Goal: Obtain resource: Obtain resource

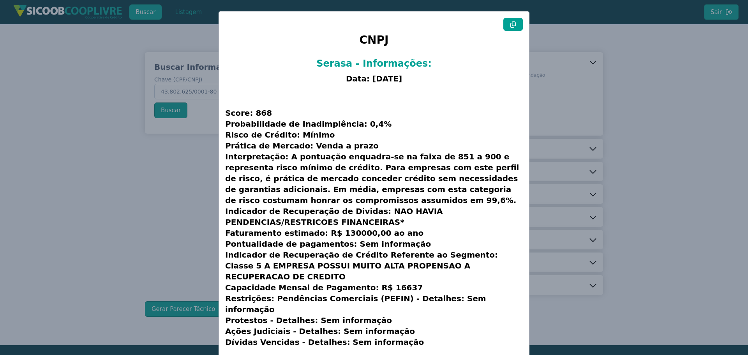
click at [666, 132] on modal-container "CNPJ Serasa - Informações: Data: [DATE] Score: 868 Probabilidade de Inadimplênc…" at bounding box center [374, 177] width 748 height 355
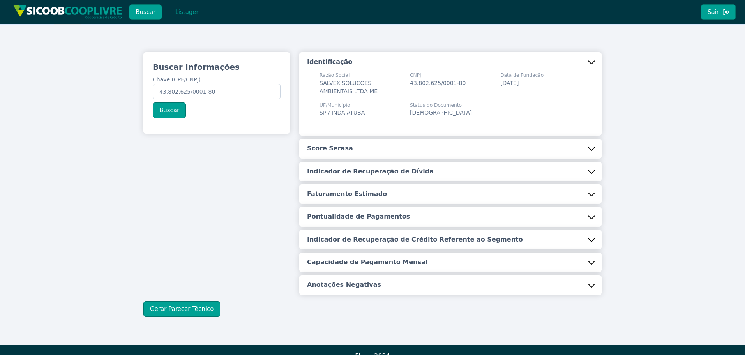
click at [149, 13] on button "Buscar" at bounding box center [145, 12] width 33 height 16
click at [222, 90] on input "43.802.625/0001-80" at bounding box center [217, 92] width 128 height 16
paste input "04.964.898/0001-79"
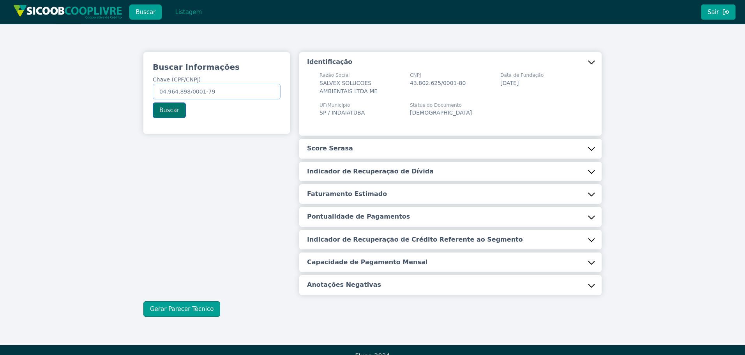
type input "04.964.898/0001-79"
click at [171, 112] on button "Buscar" at bounding box center [169, 110] width 33 height 16
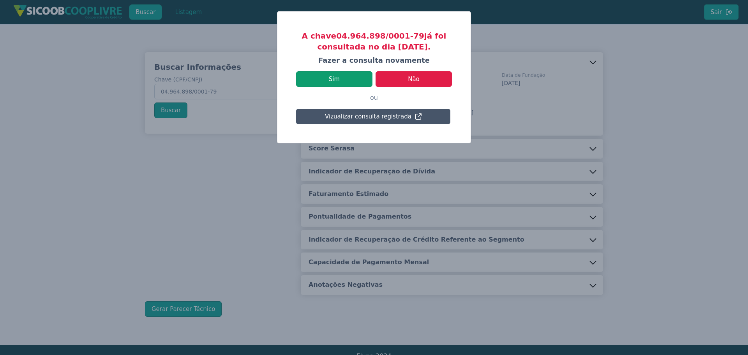
click at [342, 81] on button "Sim" at bounding box center [334, 79] width 76 height 16
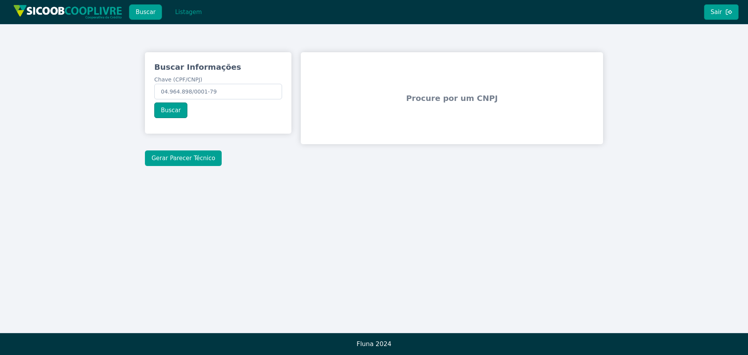
click at [178, 157] on button "Gerar Parecer Técnico" at bounding box center [183, 158] width 77 height 16
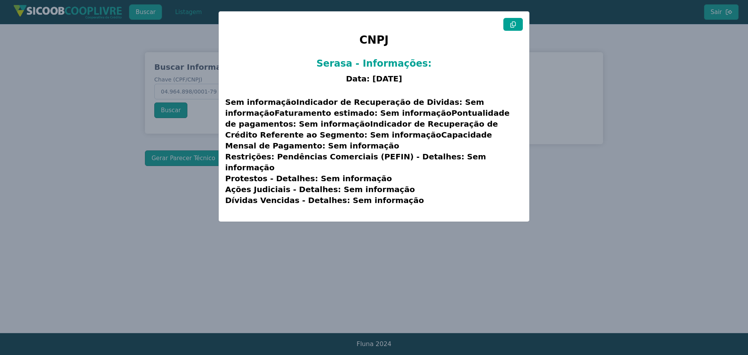
click at [512, 25] on icon at bounding box center [512, 24] width 5 height 6
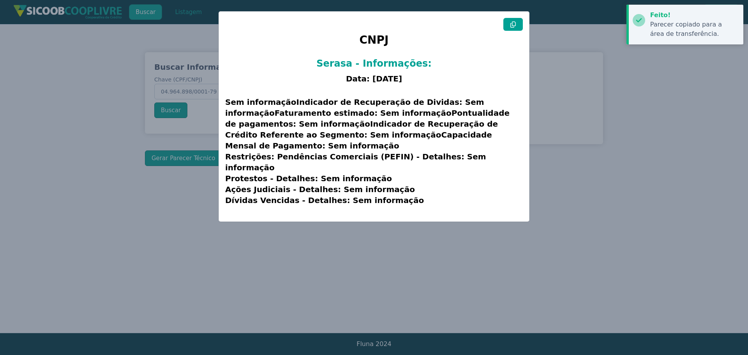
click at [585, 76] on modal-container "CNPJ Serasa - Informações: Data: [DATE] Sem informaçãoIndicador de Recuperação …" at bounding box center [374, 177] width 748 height 355
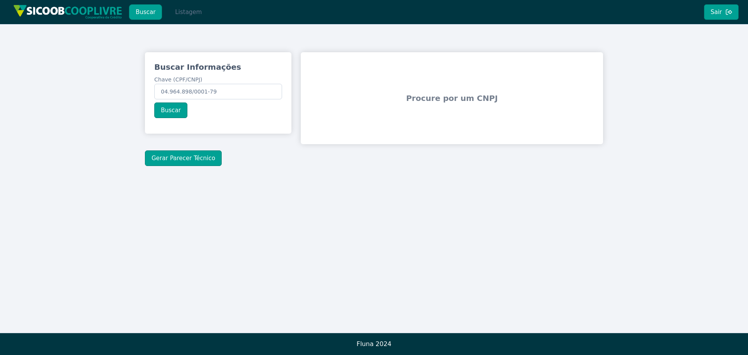
click at [177, 11] on button "Listagem" at bounding box center [188, 12] width 40 height 16
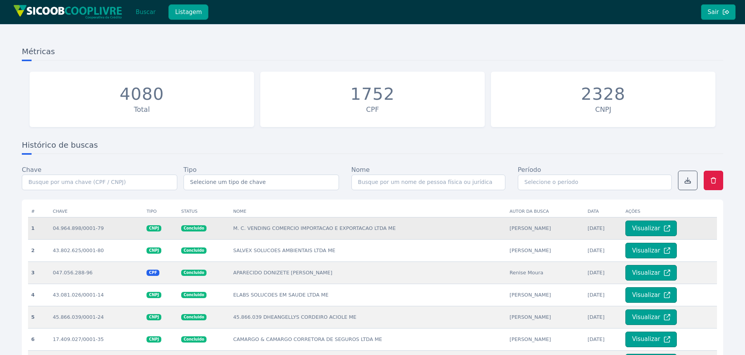
click at [264, 231] on td "M. C. VENDING COMERCIO IMPORTACAO E EXPORTACAO LTDA ME" at bounding box center [368, 228] width 276 height 22
click at [639, 227] on button "Visualizar" at bounding box center [650, 228] width 51 height 16
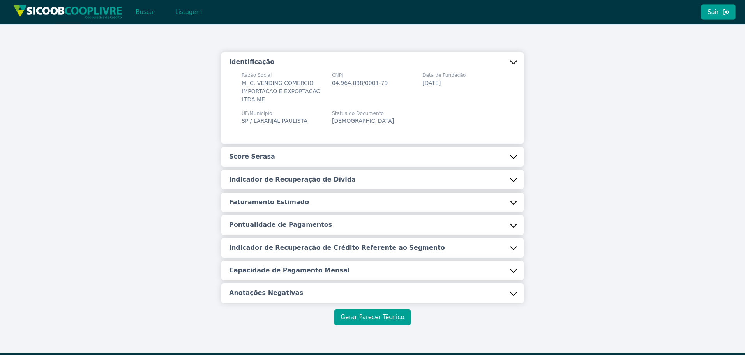
click at [381, 319] on button "Gerar Parecer Técnico" at bounding box center [372, 317] width 77 height 16
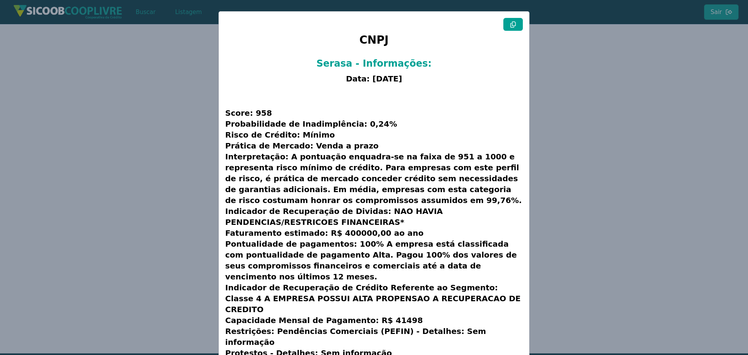
click at [512, 22] on icon at bounding box center [512, 24] width 5 height 6
